Goal: Information Seeking & Learning: Compare options

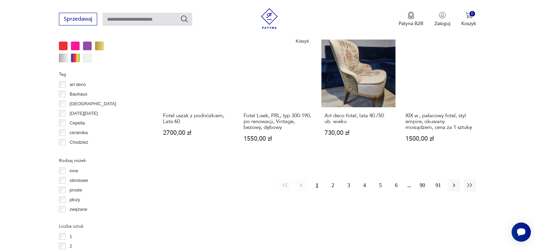
scroll to position [733, 0]
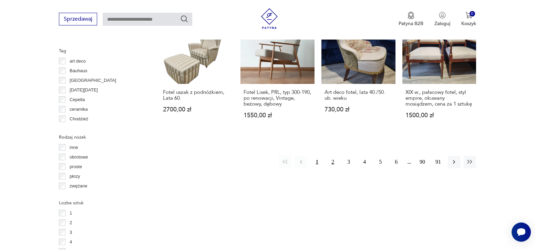
click at [334, 156] on button "2" at bounding box center [333, 162] width 12 height 12
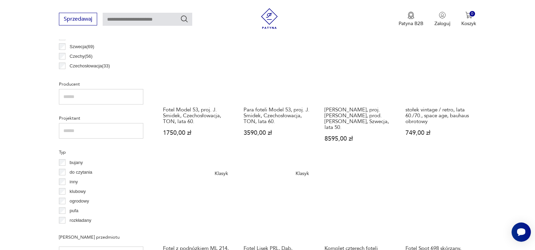
scroll to position [424, 0]
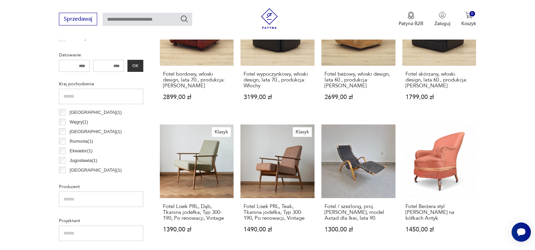
scroll to position [424, 0]
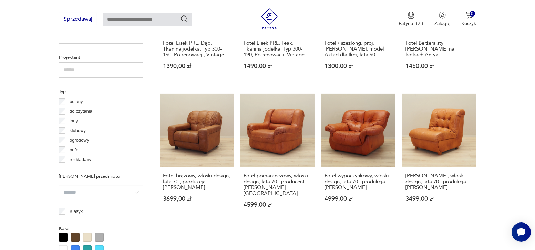
scroll to position [493, 0]
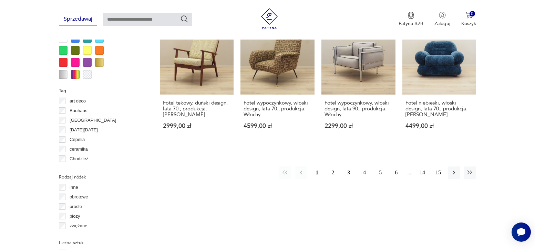
scroll to position [699, 0]
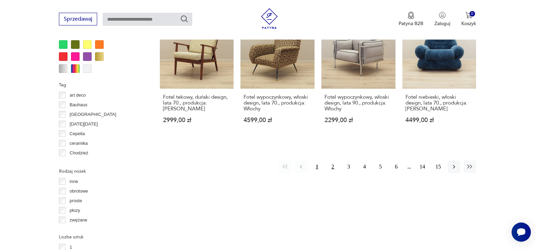
click at [332, 161] on button "2" at bounding box center [333, 167] width 12 height 12
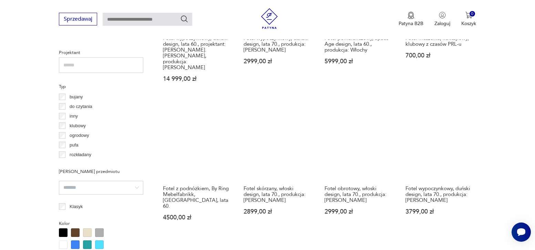
scroll to position [493, 0]
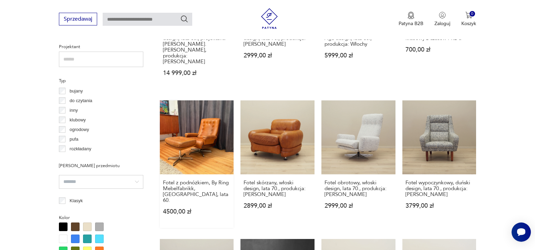
click at [199, 140] on link "Fotel z podnóżkiem, By Ring Mebelfabrikk, [GEOGRAPHIC_DATA], lata 60. 4500,00 zł" at bounding box center [197, 165] width 74 height 128
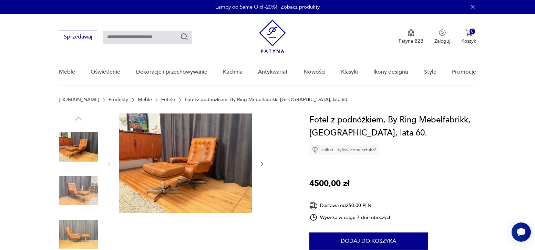
click at [197, 153] on img at bounding box center [185, 164] width 133 height 100
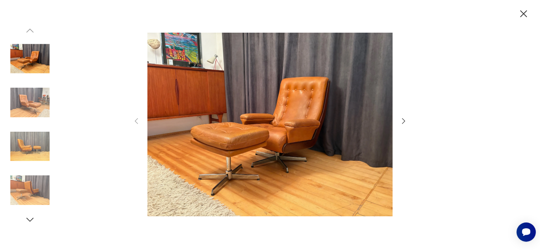
click at [403, 123] on icon "button" at bounding box center [403, 121] width 3 height 6
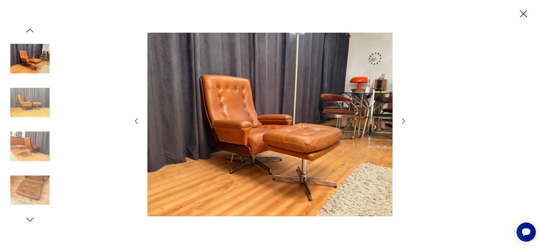
click at [403, 123] on icon "button" at bounding box center [403, 121] width 3 height 6
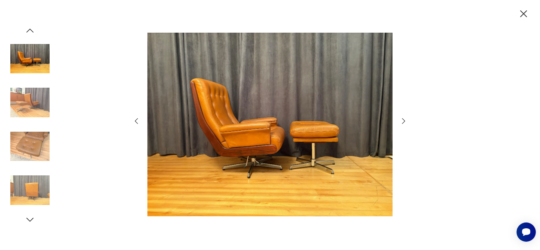
click at [403, 123] on icon "button" at bounding box center [403, 121] width 3 height 6
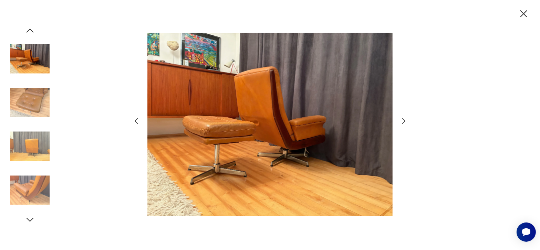
click at [403, 123] on icon "button" at bounding box center [403, 121] width 3 height 6
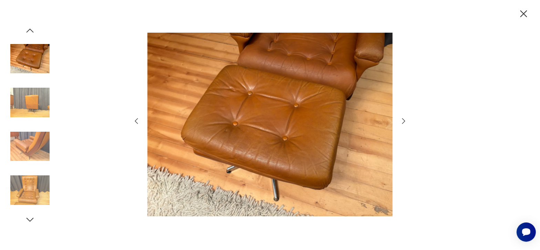
click at [403, 123] on icon "button" at bounding box center [403, 121] width 3 height 6
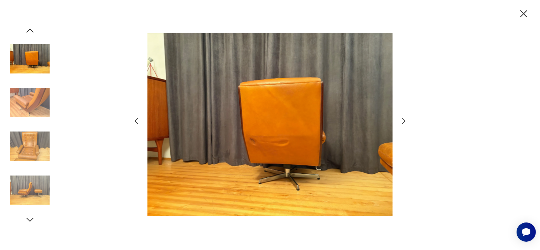
click at [403, 123] on icon "button" at bounding box center [403, 121] width 3 height 6
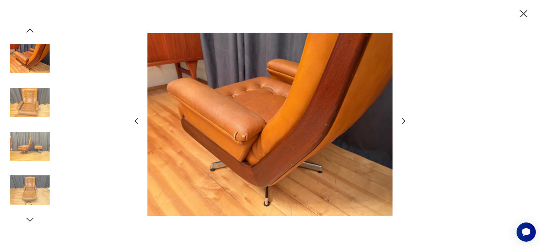
click at [403, 123] on icon "button" at bounding box center [403, 121] width 3 height 6
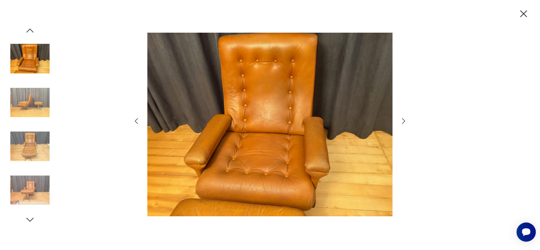
click at [403, 123] on icon "button" at bounding box center [403, 121] width 3 height 6
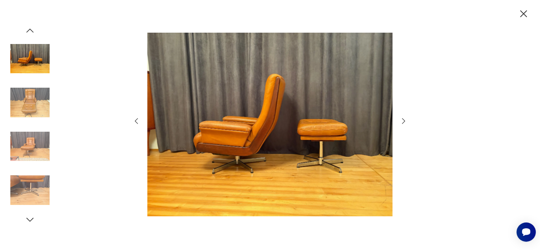
click at [521, 17] on icon "button" at bounding box center [524, 14] width 12 height 12
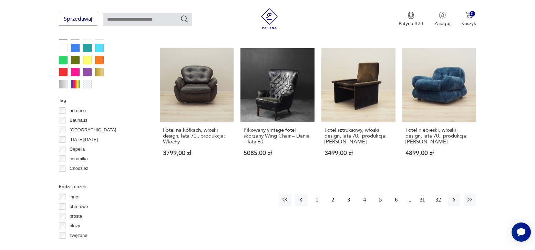
scroll to position [694, 0]
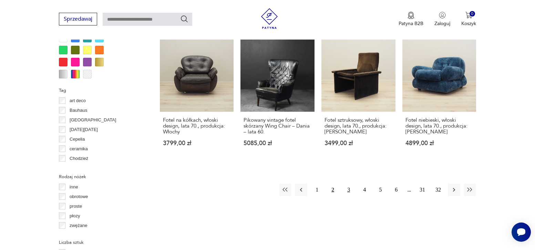
click at [349, 184] on button "3" at bounding box center [348, 190] width 12 height 12
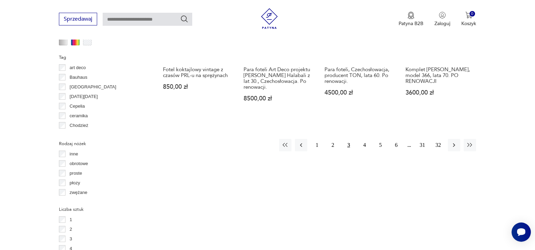
scroll to position [734, 0]
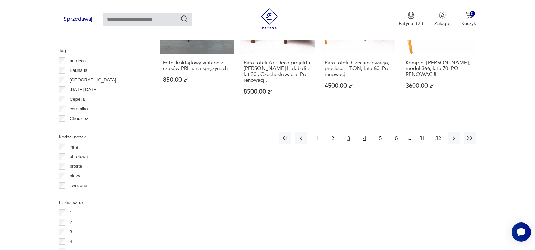
click at [367, 133] on button "4" at bounding box center [364, 138] width 12 height 12
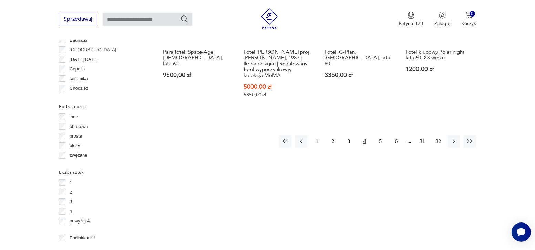
scroll to position [768, 0]
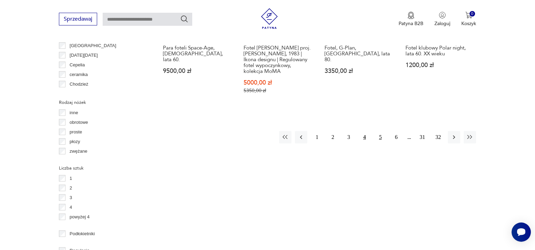
click at [381, 131] on button "5" at bounding box center [380, 137] width 12 height 12
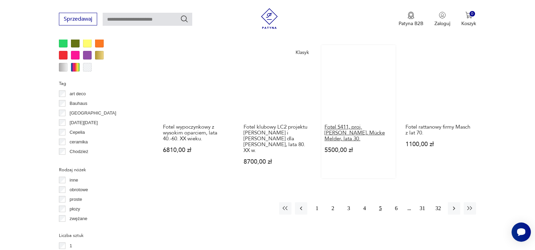
scroll to position [734, 0]
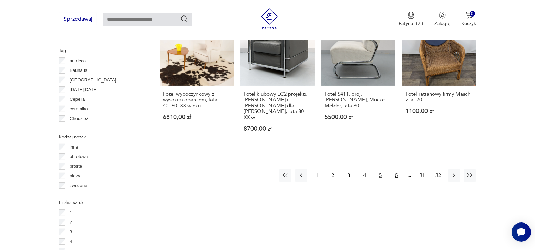
click at [396, 170] on button "6" at bounding box center [396, 176] width 12 height 12
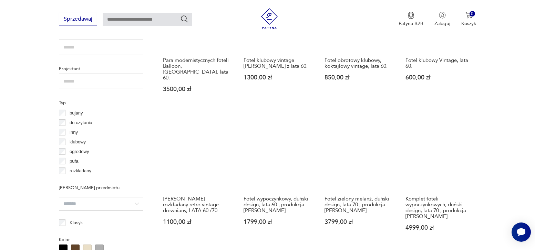
scroll to position [493, 0]
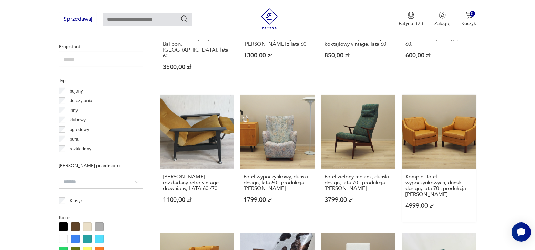
click at [439, 125] on link "Komplet foteli wypoczynkowych, duński design, lata 70., produkcja: [PERSON_NAME…" at bounding box center [439, 159] width 74 height 128
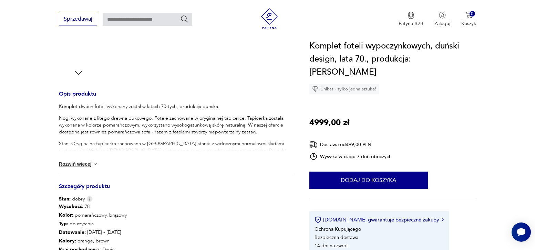
scroll to position [241, 0]
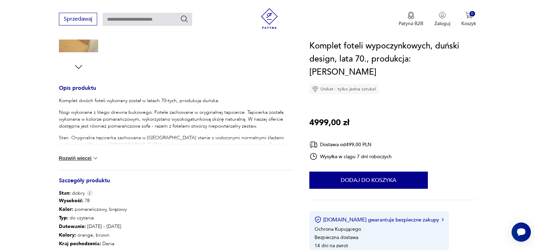
click at [86, 160] on button "Rozwiń więcej" at bounding box center [79, 158] width 40 height 7
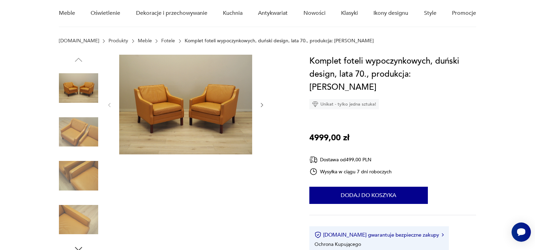
scroll to position [0, 0]
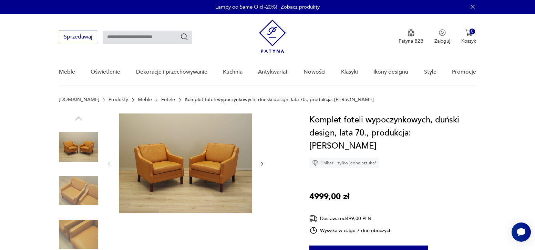
click at [162, 156] on img at bounding box center [185, 164] width 133 height 100
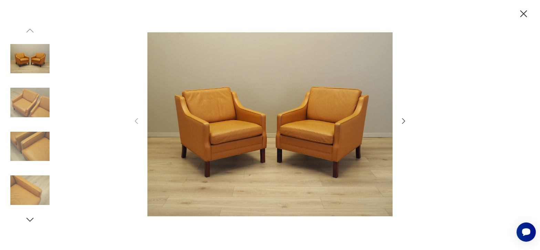
click at [406, 122] on icon "button" at bounding box center [404, 121] width 8 height 8
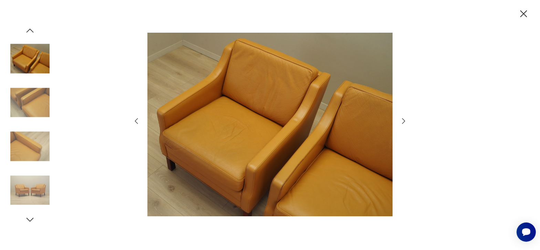
click at [406, 122] on icon "button" at bounding box center [404, 121] width 8 height 8
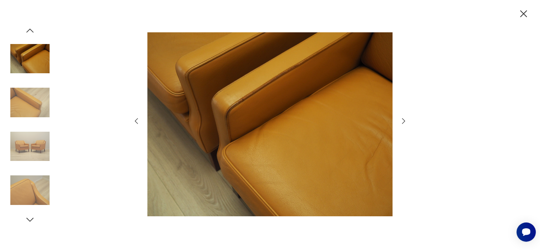
click at [406, 122] on icon "button" at bounding box center [404, 121] width 8 height 8
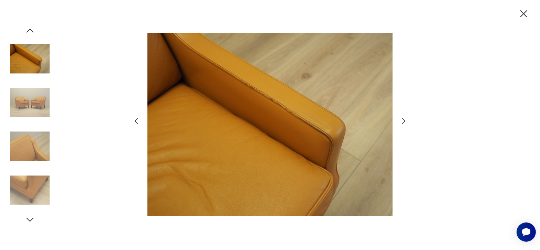
click at [406, 122] on icon "button" at bounding box center [404, 121] width 8 height 8
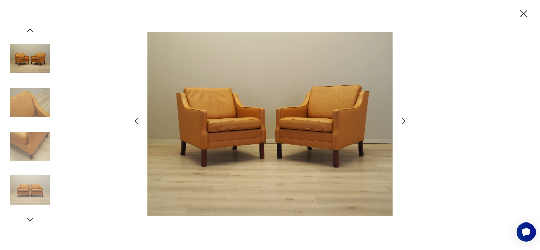
click at [406, 122] on icon "button" at bounding box center [404, 121] width 8 height 8
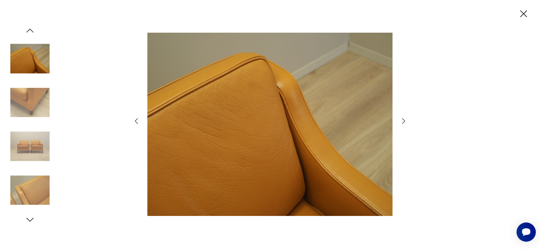
click at [406, 122] on icon "button" at bounding box center [404, 121] width 8 height 8
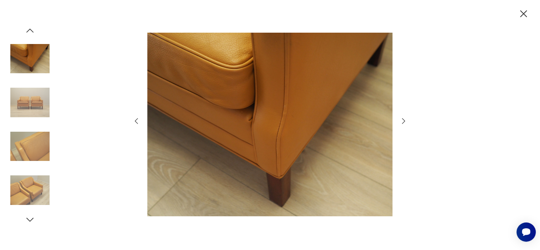
click at [406, 122] on icon "button" at bounding box center [404, 121] width 8 height 8
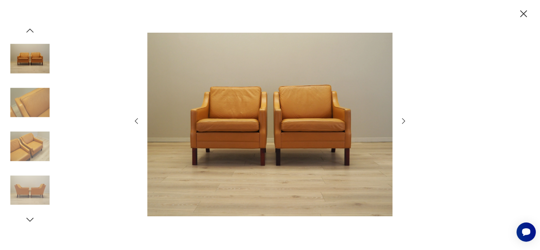
click at [406, 122] on icon "button" at bounding box center [404, 121] width 8 height 8
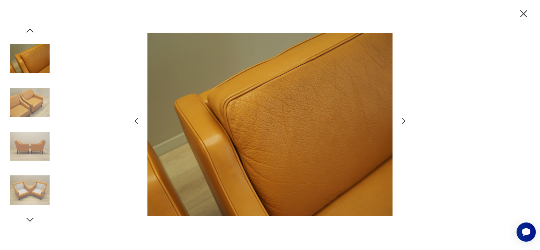
click at [522, 16] on icon "button" at bounding box center [524, 14] width 12 height 12
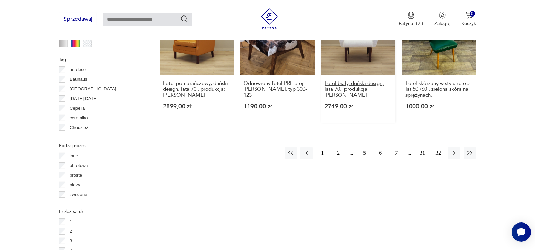
scroll to position [728, 0]
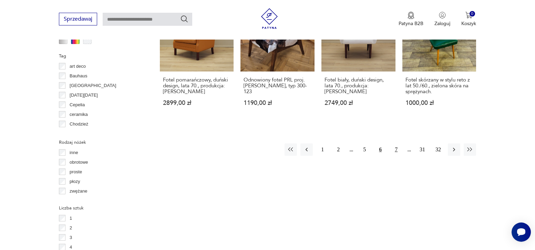
click at [397, 144] on button "7" at bounding box center [396, 150] width 12 height 12
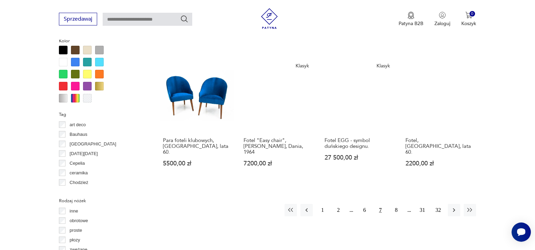
scroll to position [699, 0]
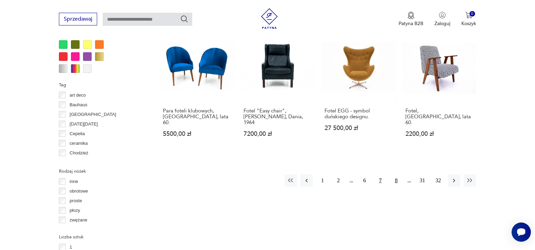
click at [398, 175] on button "8" at bounding box center [396, 181] width 12 height 12
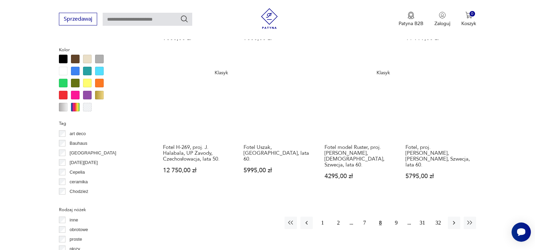
scroll to position [699, 0]
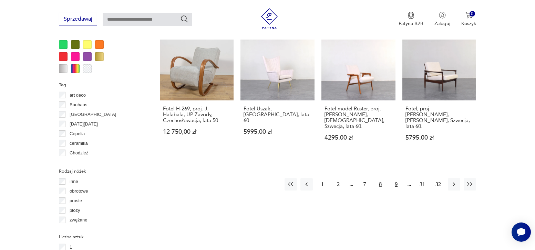
click at [396, 178] on button "9" at bounding box center [396, 184] width 12 height 12
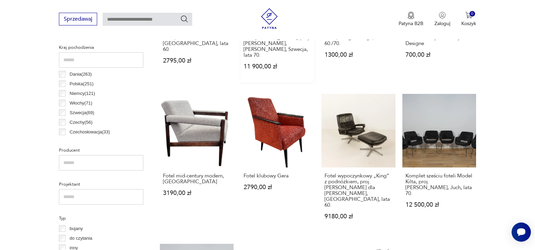
scroll to position [389, 0]
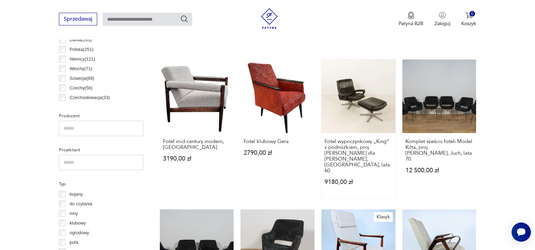
click at [362, 104] on link "Fotel wypoczynkowy „King” z podnóżkiem, proj. [PERSON_NAME] dla [PERSON_NAME], …" at bounding box center [358, 130] width 74 height 140
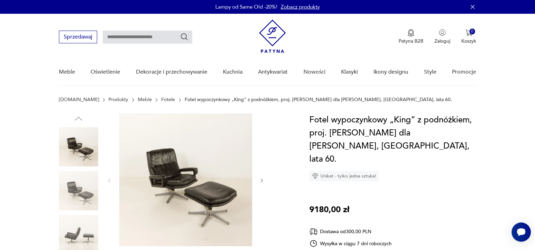
click at [171, 171] on img at bounding box center [185, 180] width 133 height 133
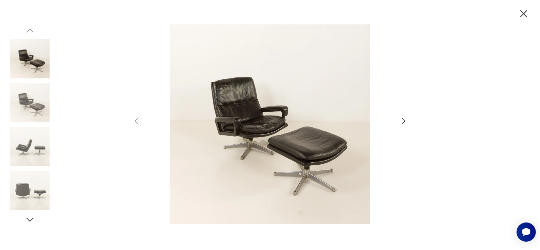
click at [404, 122] on icon "button" at bounding box center [403, 121] width 3 height 6
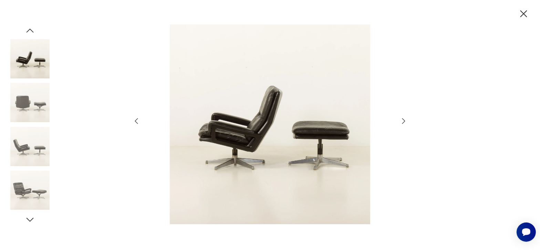
click at [404, 122] on icon "button" at bounding box center [403, 121] width 3 height 6
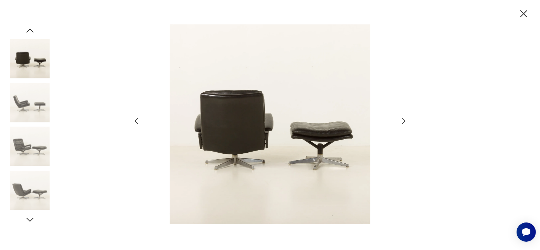
click at [401, 121] on icon "button" at bounding box center [404, 121] width 8 height 8
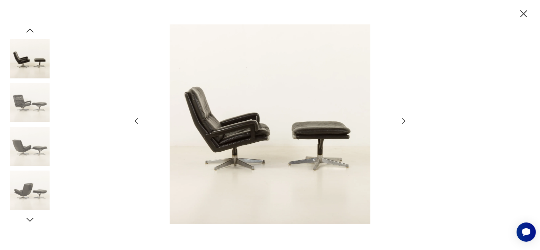
click at [401, 121] on icon "button" at bounding box center [404, 121] width 8 height 8
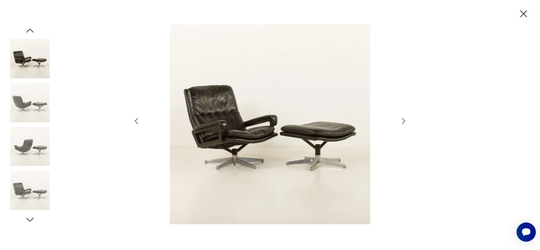
click at [401, 121] on icon "button" at bounding box center [404, 121] width 8 height 8
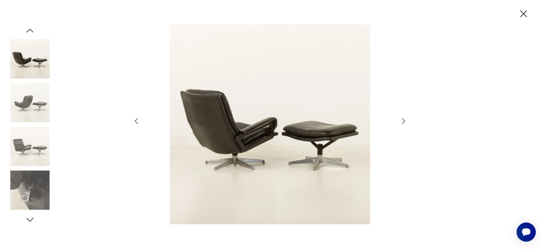
click at [401, 121] on icon "button" at bounding box center [404, 121] width 8 height 8
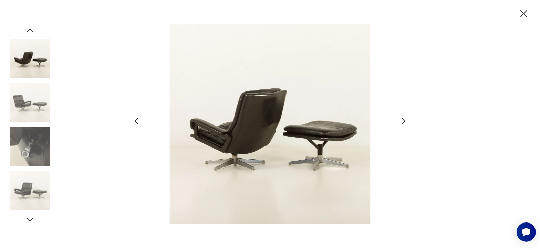
click at [527, 14] on icon "button" at bounding box center [524, 14] width 12 height 12
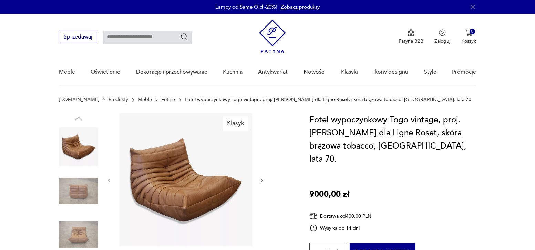
click at [178, 187] on img at bounding box center [185, 180] width 133 height 133
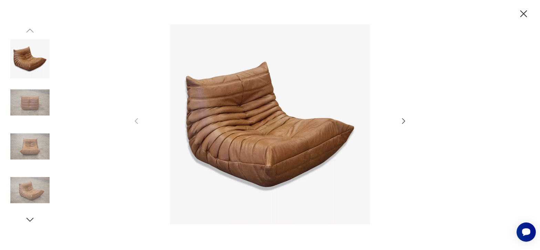
click at [406, 120] on icon "button" at bounding box center [404, 121] width 8 height 8
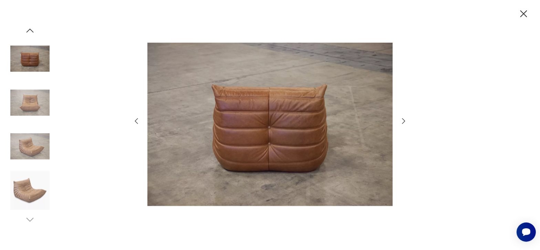
click at [406, 120] on icon "button" at bounding box center [404, 121] width 8 height 8
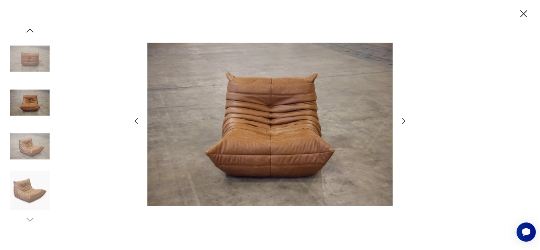
click at [406, 120] on icon "button" at bounding box center [404, 121] width 8 height 8
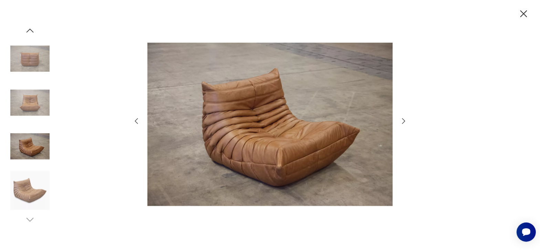
click at [406, 120] on icon "button" at bounding box center [404, 121] width 8 height 8
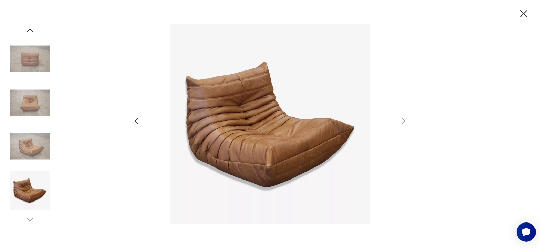
click at [38, 202] on img at bounding box center [29, 190] width 39 height 39
click at [36, 156] on img at bounding box center [29, 146] width 39 height 39
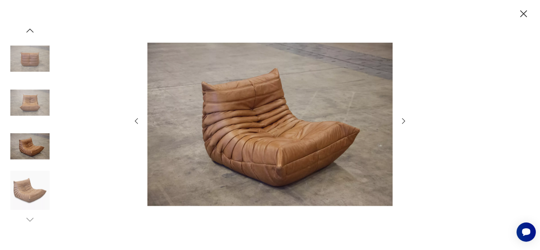
click at [41, 105] on img at bounding box center [29, 102] width 39 height 39
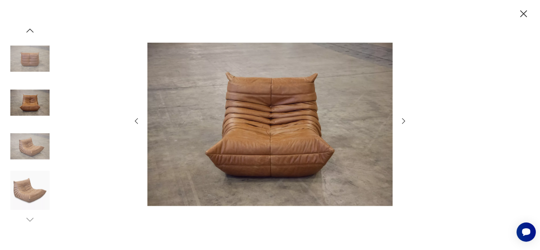
click at [34, 64] on img at bounding box center [29, 58] width 39 height 39
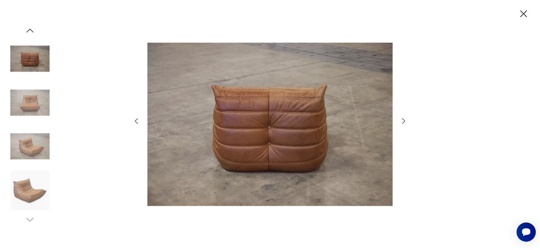
click at [523, 16] on icon "button" at bounding box center [524, 14] width 12 height 12
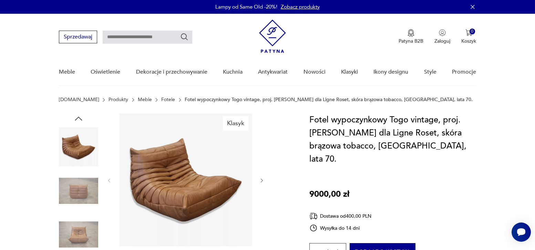
click at [261, 181] on icon "button" at bounding box center [262, 181] width 6 height 6
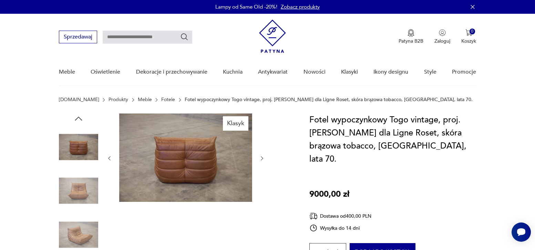
click at [261, 181] on div at bounding box center [185, 159] width 158 height 90
click at [77, 184] on img at bounding box center [78, 191] width 39 height 39
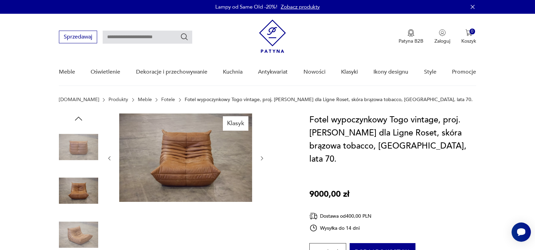
click at [187, 154] on img at bounding box center [185, 158] width 133 height 89
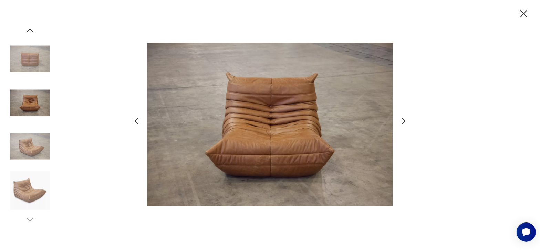
click at [517, 15] on div at bounding box center [270, 125] width 540 height 250
click at [519, 15] on icon "button" at bounding box center [524, 14] width 12 height 12
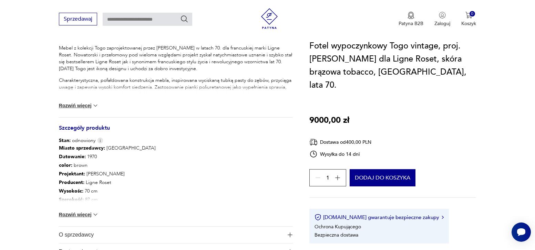
scroll to position [310, 0]
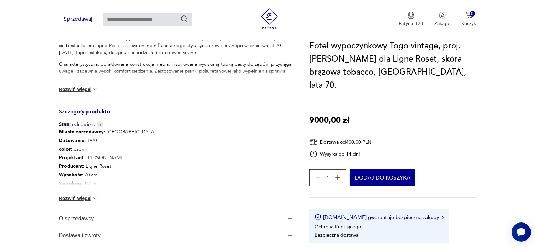
click at [78, 200] on button "Rozwiń więcej" at bounding box center [79, 198] width 40 height 7
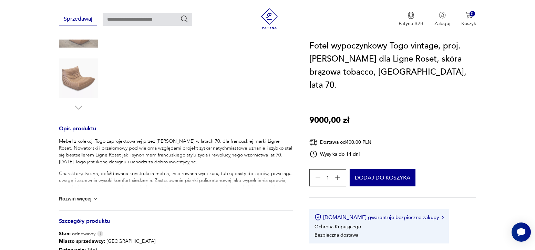
scroll to position [207, 0]
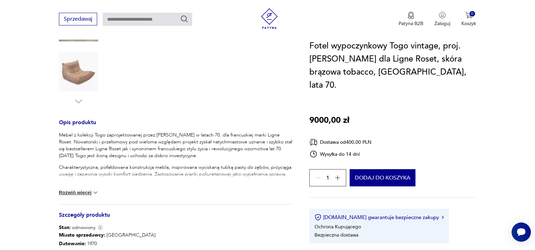
click at [85, 193] on button "Rozwiń więcej" at bounding box center [79, 192] width 40 height 7
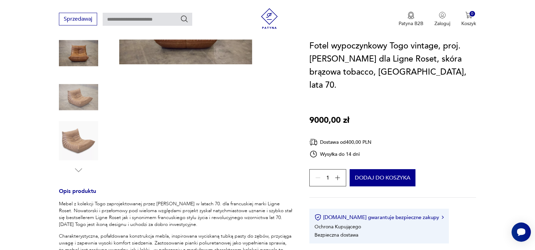
scroll to position [0, 0]
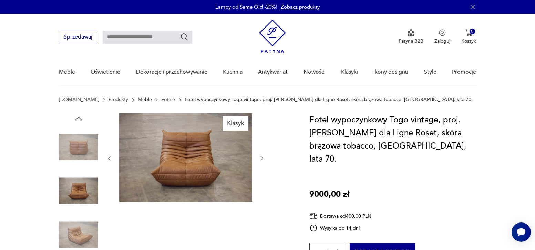
click at [84, 192] on img at bounding box center [78, 191] width 39 height 39
click at [209, 174] on img at bounding box center [185, 158] width 133 height 89
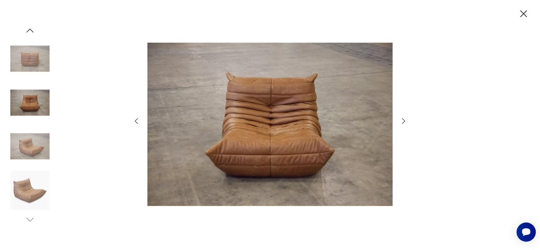
click at [404, 121] on icon "button" at bounding box center [404, 121] width 8 height 8
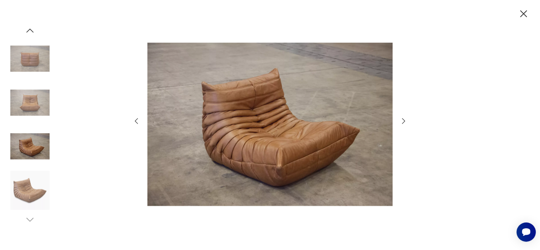
click at [404, 121] on icon "button" at bounding box center [404, 121] width 8 height 8
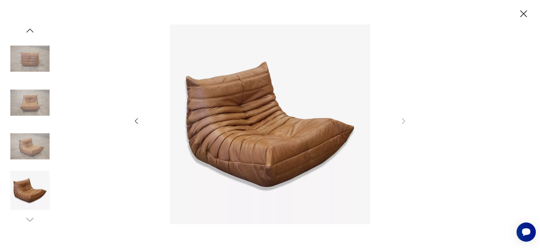
click at [134, 120] on icon "button" at bounding box center [136, 121] width 8 height 8
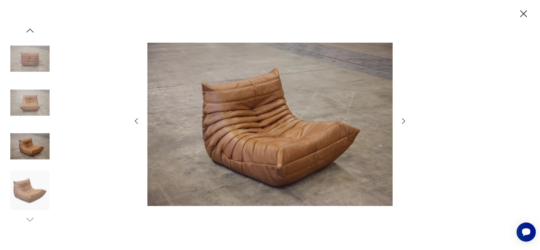
click at [134, 120] on icon "button" at bounding box center [136, 121] width 8 height 8
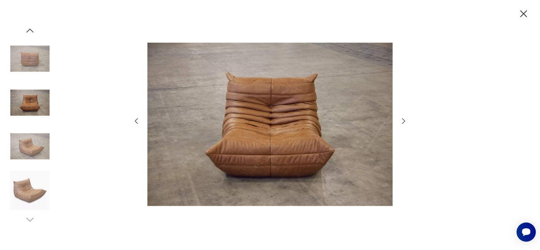
click at [134, 120] on icon "button" at bounding box center [136, 121] width 8 height 8
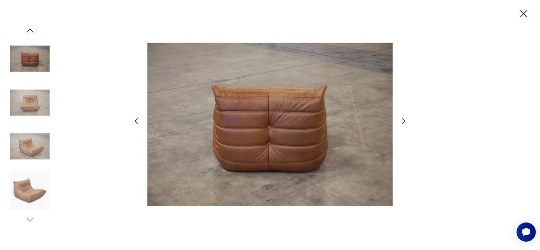
click at [524, 15] on icon "button" at bounding box center [524, 14] width 12 height 12
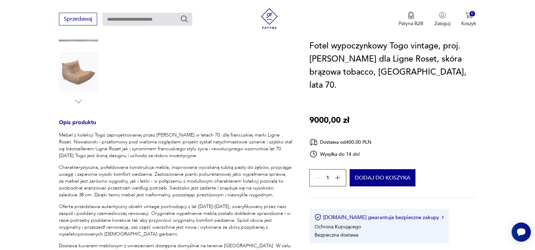
scroll to position [310, 0]
